Goal: Information Seeking & Learning: Learn about a topic

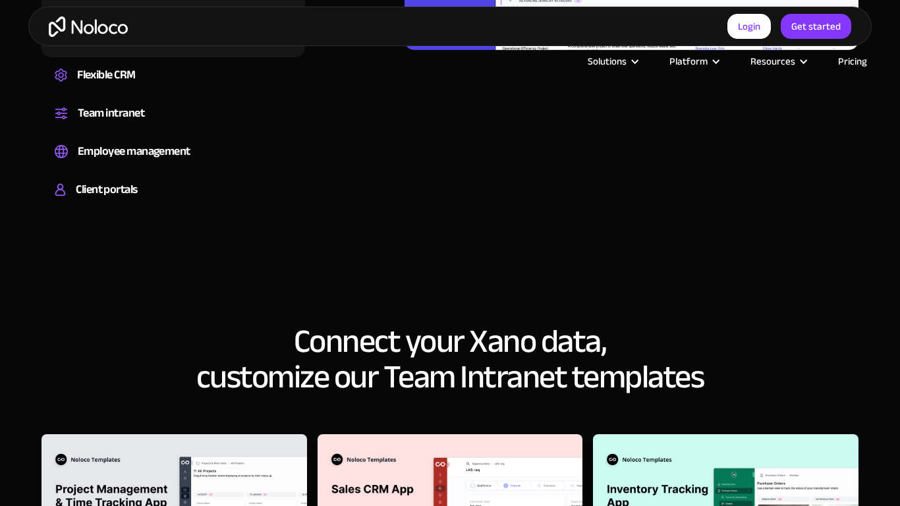
scroll to position [1630, 0]
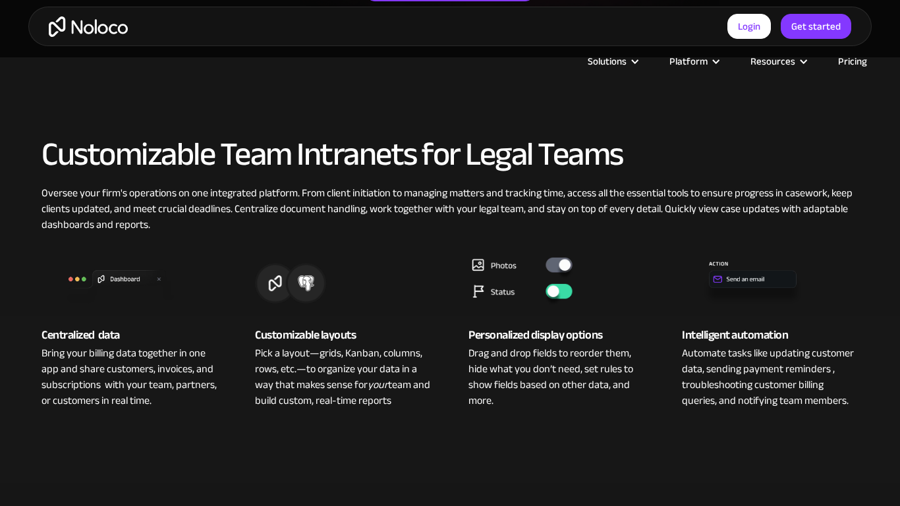
scroll to position [780, 0]
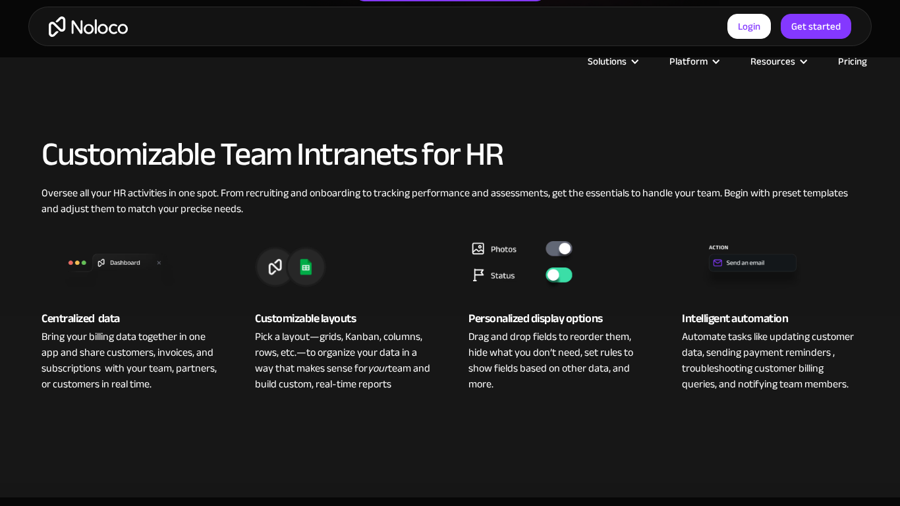
scroll to position [780, 0]
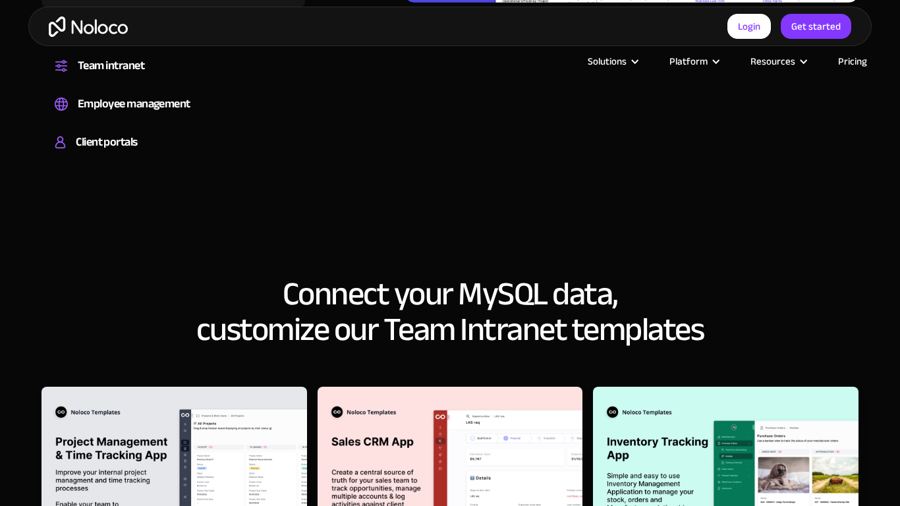
scroll to position [1630, 0]
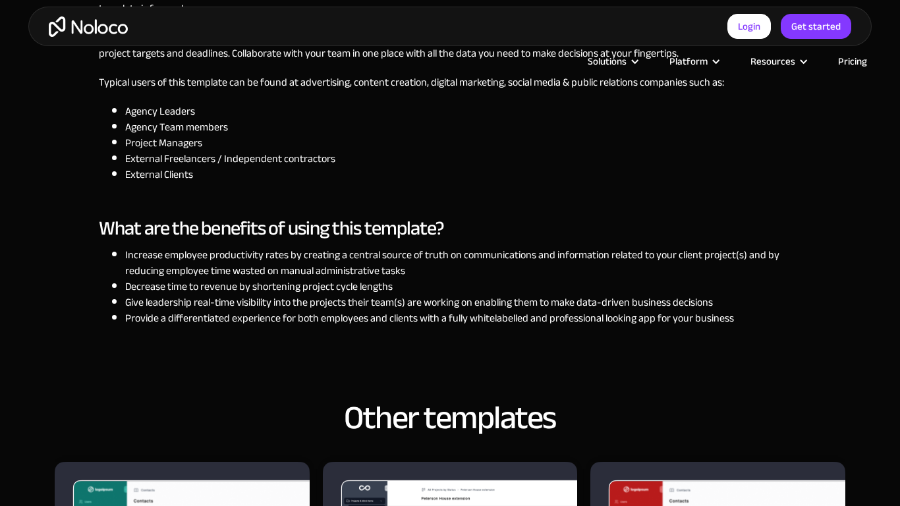
scroll to position [1631, 0]
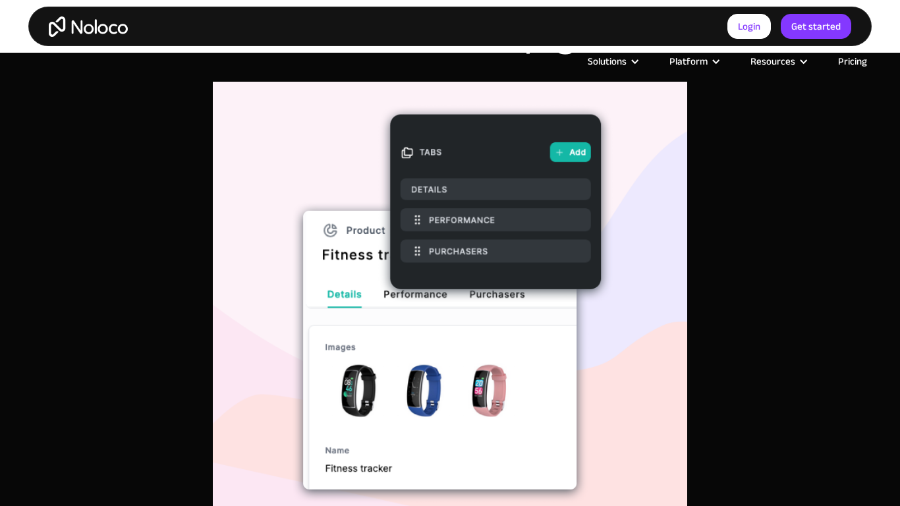
scroll to position [1629, 0]
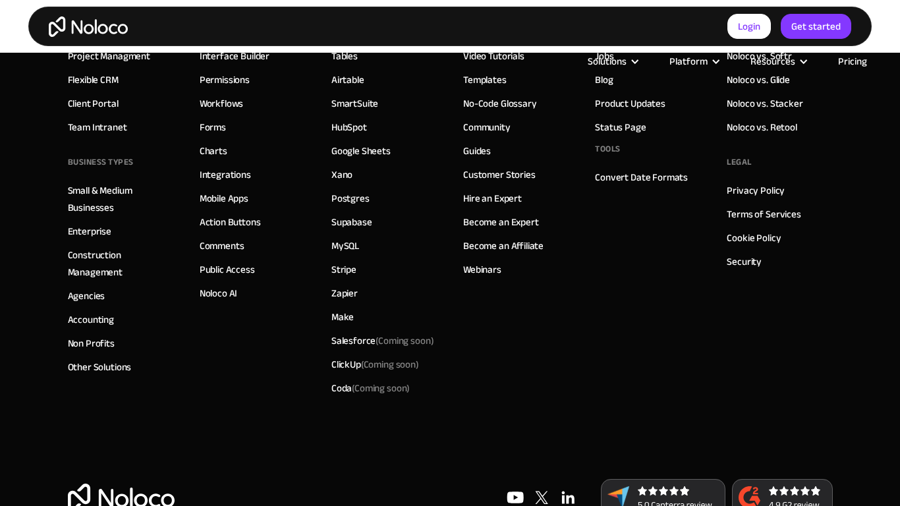
scroll to position [1246, 0]
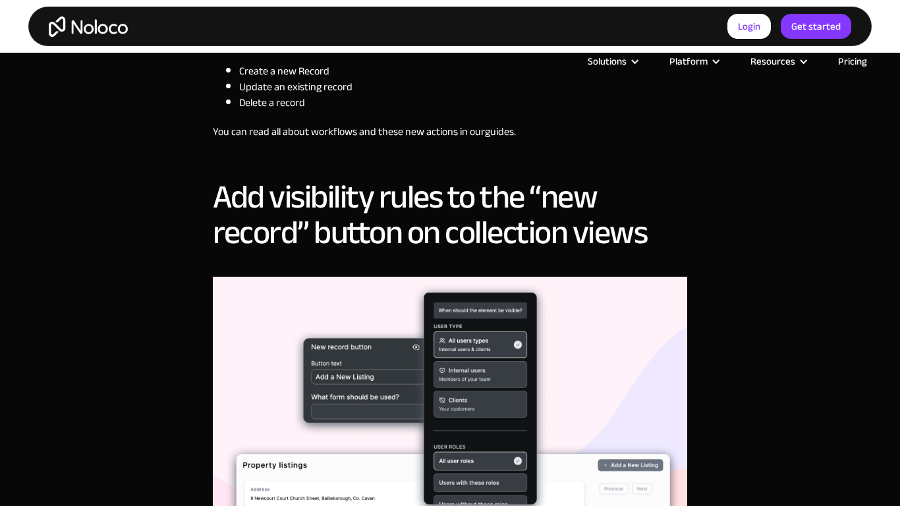
scroll to position [1628, 0]
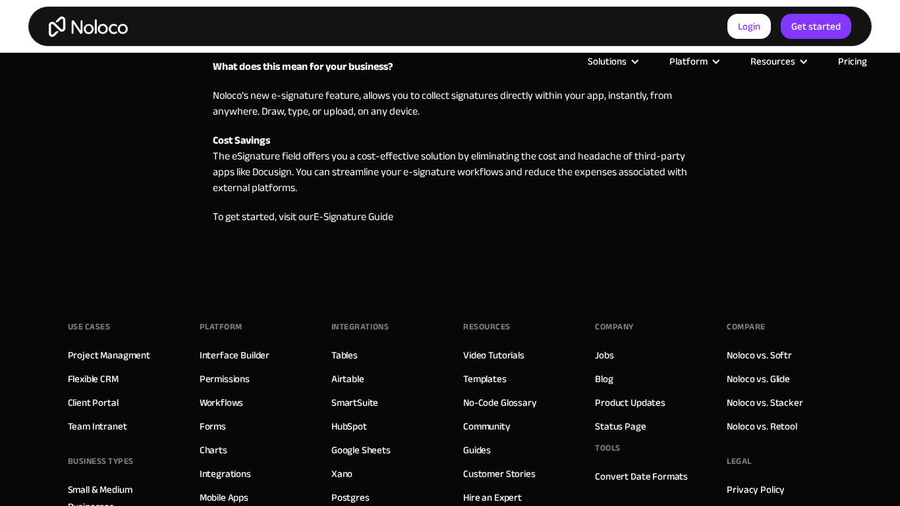
scroll to position [1122, 0]
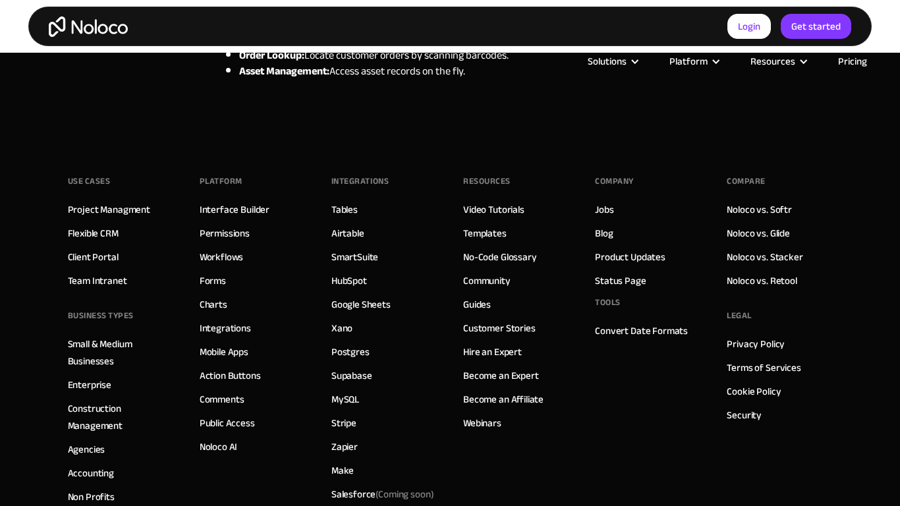
scroll to position [978, 0]
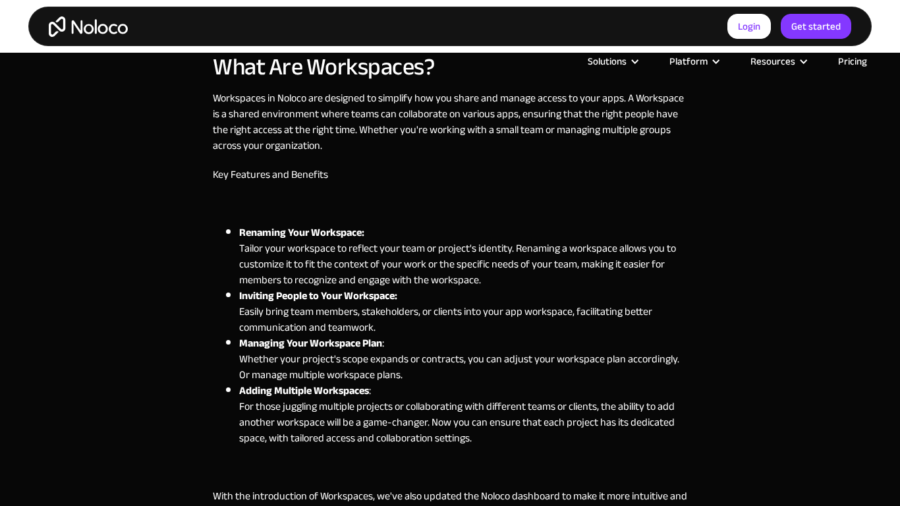
scroll to position [780, 0]
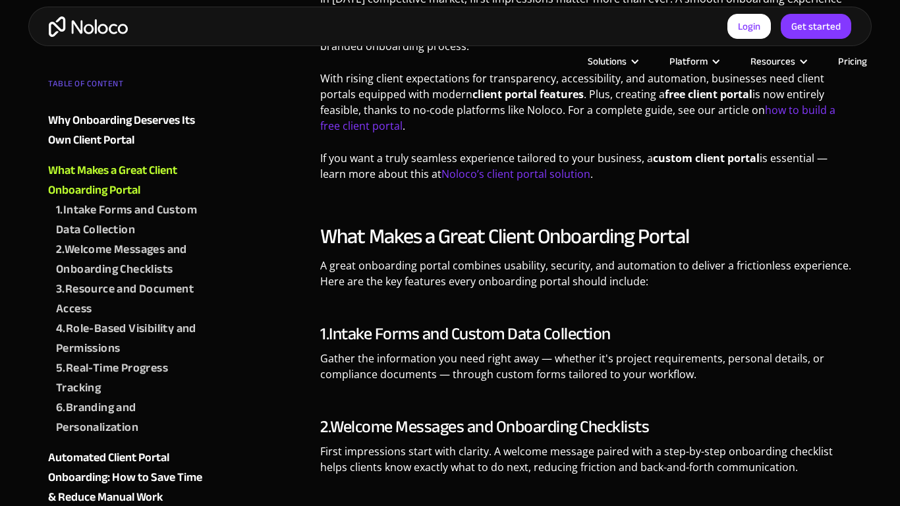
scroll to position [780, 0]
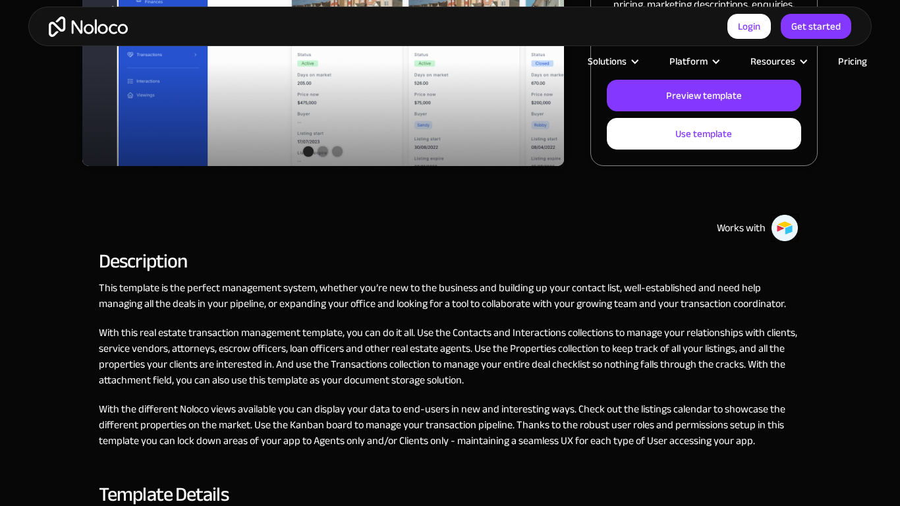
scroll to position [780, 0]
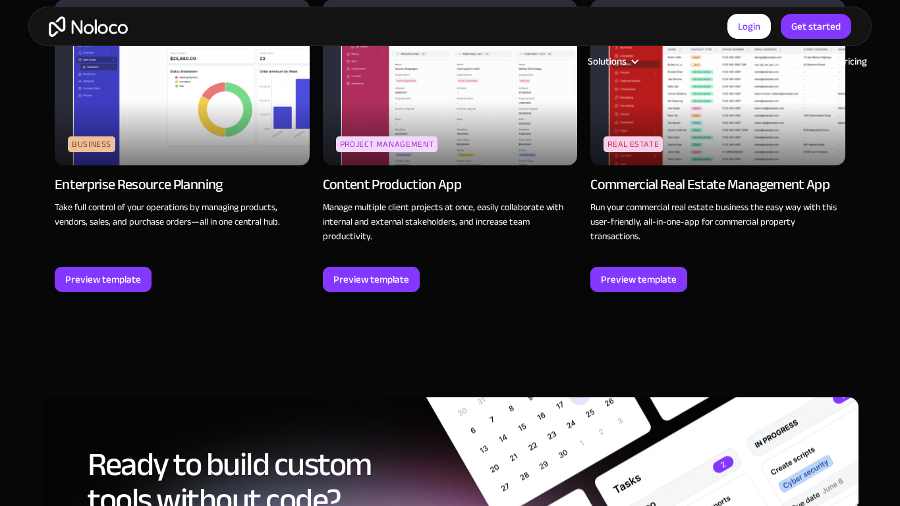
scroll to position [1629, 0]
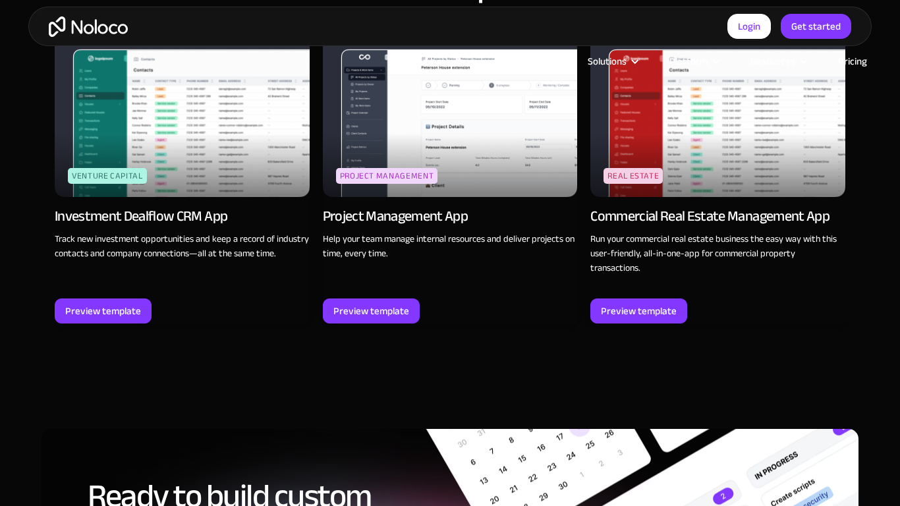
scroll to position [1629, 0]
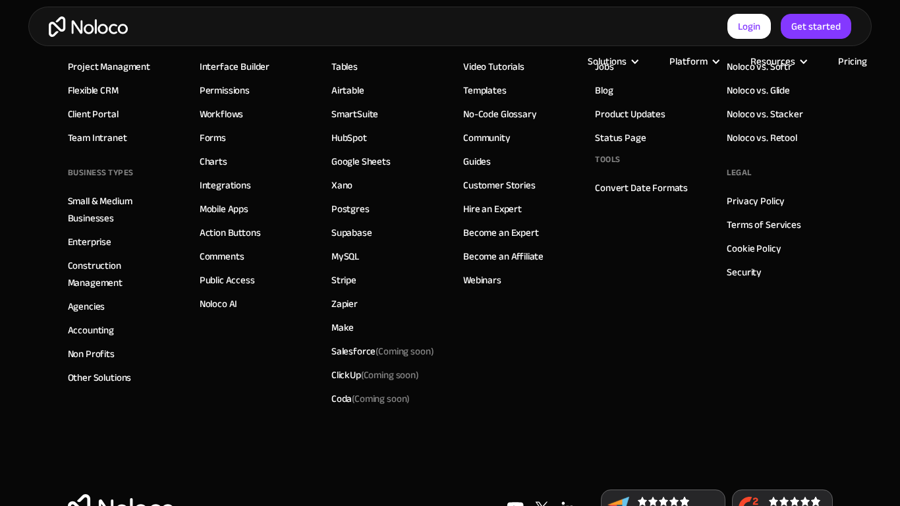
scroll to position [1258, 0]
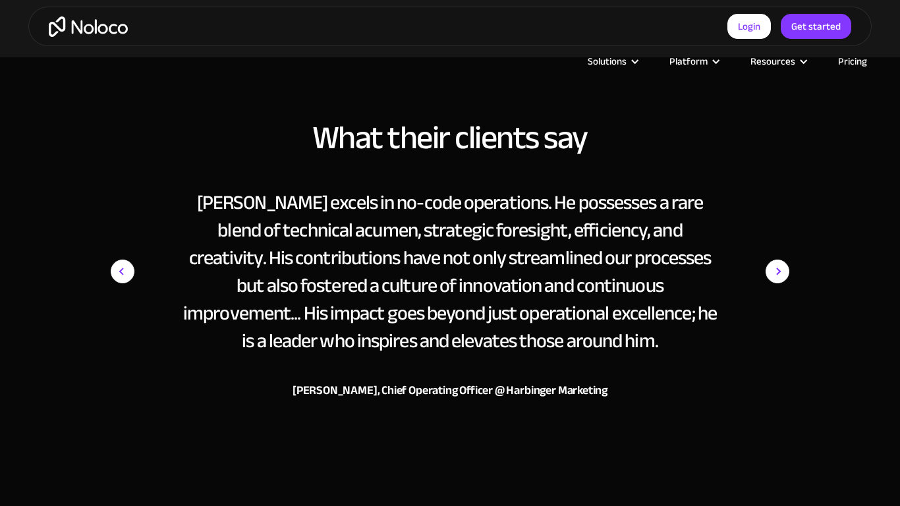
scroll to position [1205, 0]
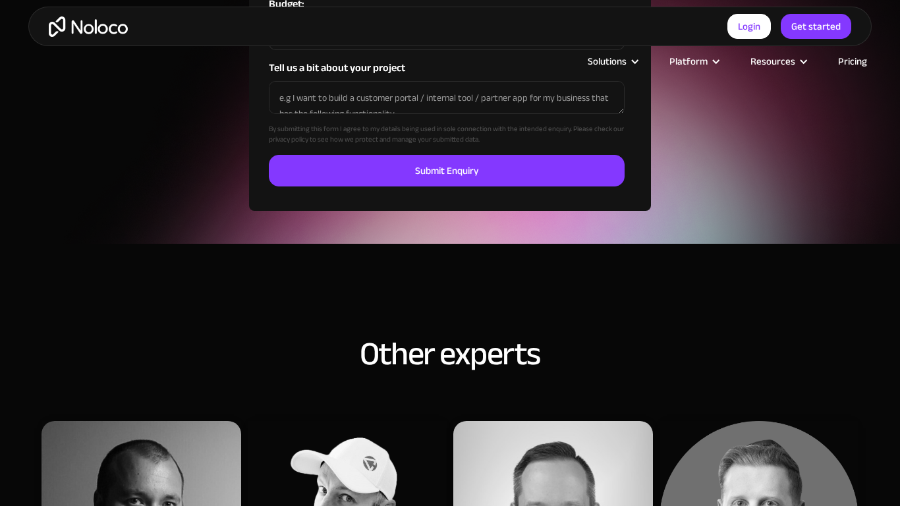
scroll to position [1629, 0]
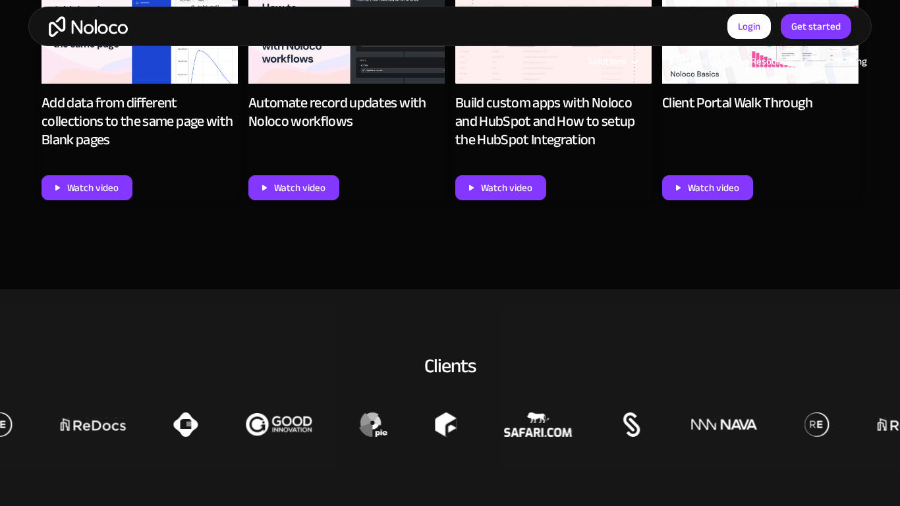
scroll to position [1629, 0]
